Goal: Task Accomplishment & Management: Manage account settings

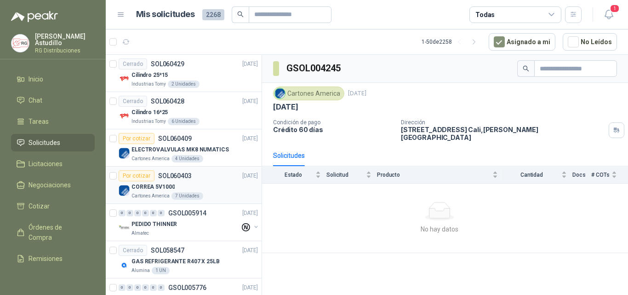
click at [212, 186] on div "CORREA 5V1000" at bounding box center [194, 186] width 126 height 11
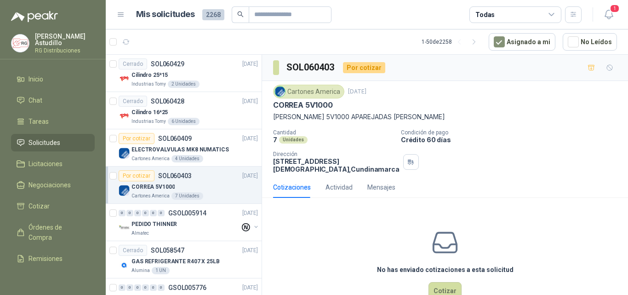
scroll to position [33, 0]
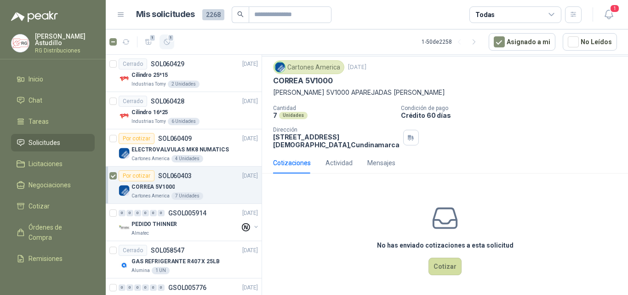
click at [167, 39] on icon "button" at bounding box center [167, 42] width 8 height 8
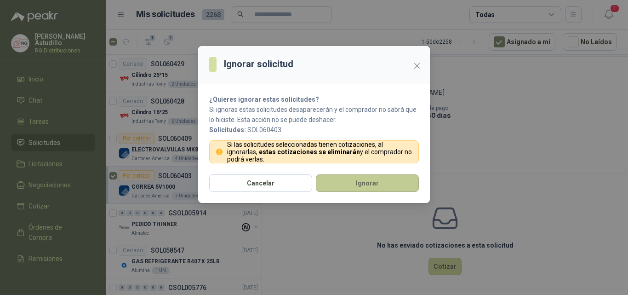
click at [354, 184] on button "Ignorar" at bounding box center [367, 182] width 103 height 17
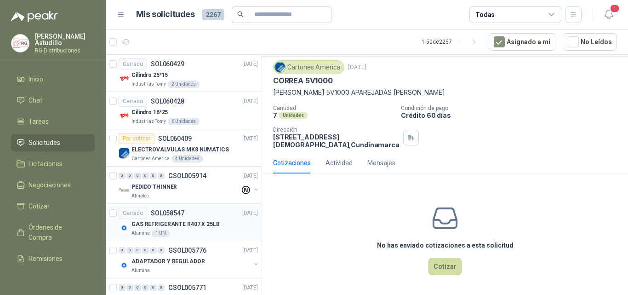
click at [208, 226] on p "GAS REFRIGERANTE R407 X 25LB" at bounding box center [175, 224] width 88 height 9
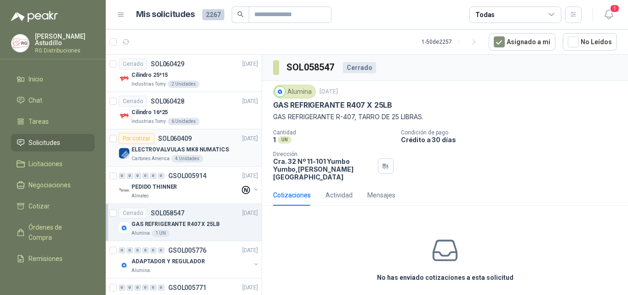
click at [224, 148] on div "ELECTROVALVULAS MK8 NUMATICS" at bounding box center [194, 149] width 126 height 11
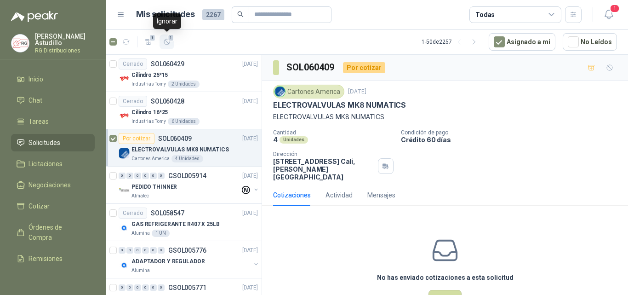
click at [167, 39] on icon "button" at bounding box center [167, 42] width 8 height 8
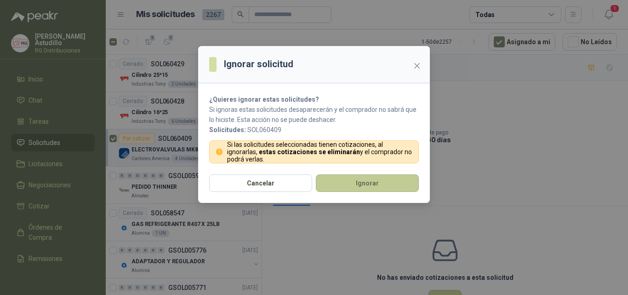
click at [336, 180] on button "Ignorar" at bounding box center [367, 182] width 103 height 17
